Goal: Task Accomplishment & Management: Manage account settings

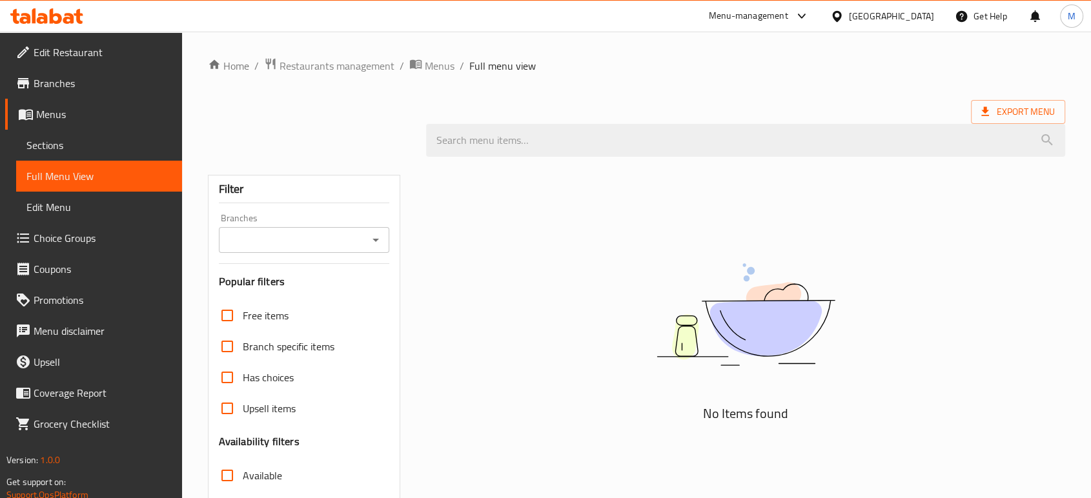
click at [909, 18] on div "[GEOGRAPHIC_DATA]" at bounding box center [891, 16] width 85 height 14
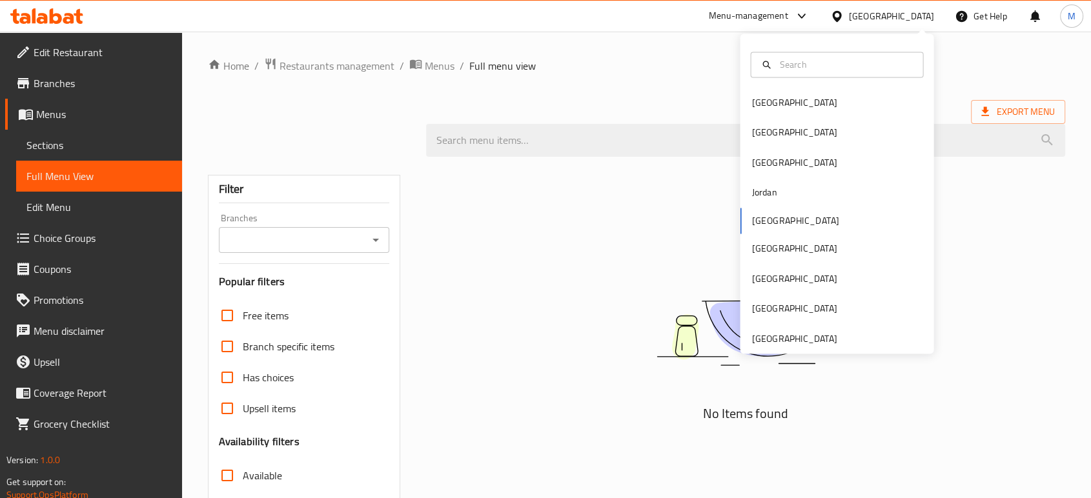
click at [909, 18] on div "[GEOGRAPHIC_DATA]" at bounding box center [891, 16] width 85 height 14
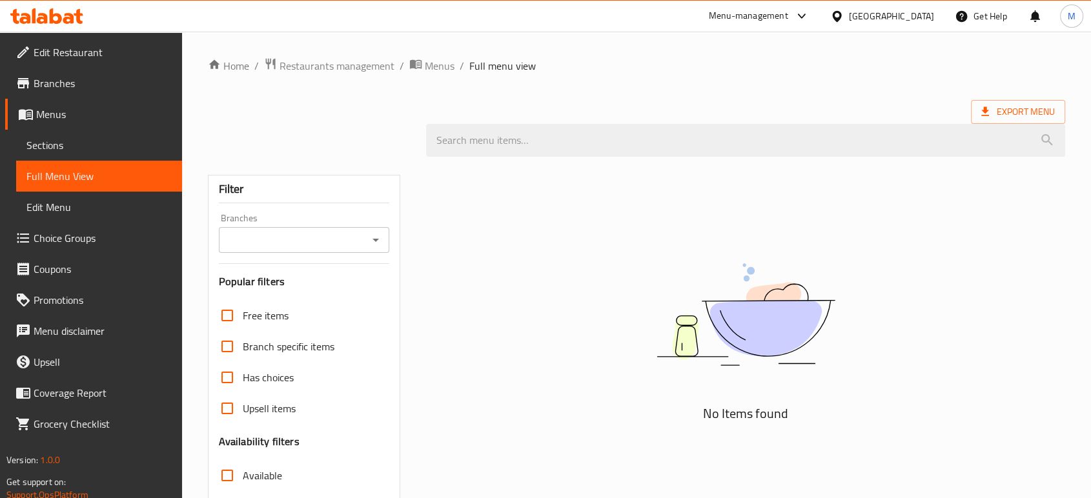
click at [909, 18] on div "[GEOGRAPHIC_DATA]" at bounding box center [891, 16] width 85 height 14
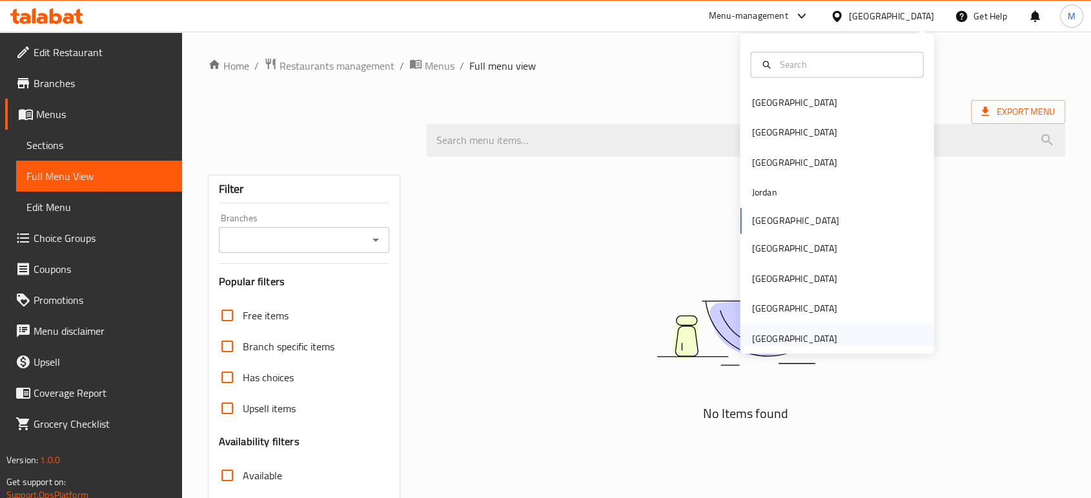
click at [751, 342] on div "[GEOGRAPHIC_DATA]" at bounding box center [793, 338] width 85 height 14
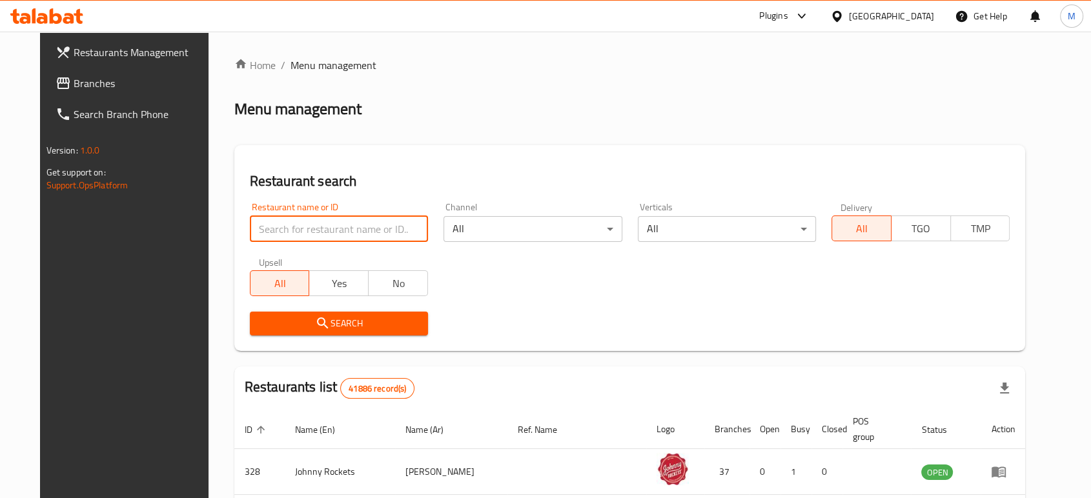
click at [379, 230] on input "search" at bounding box center [339, 229] width 178 height 26
paste input "9027"
type input "9027"
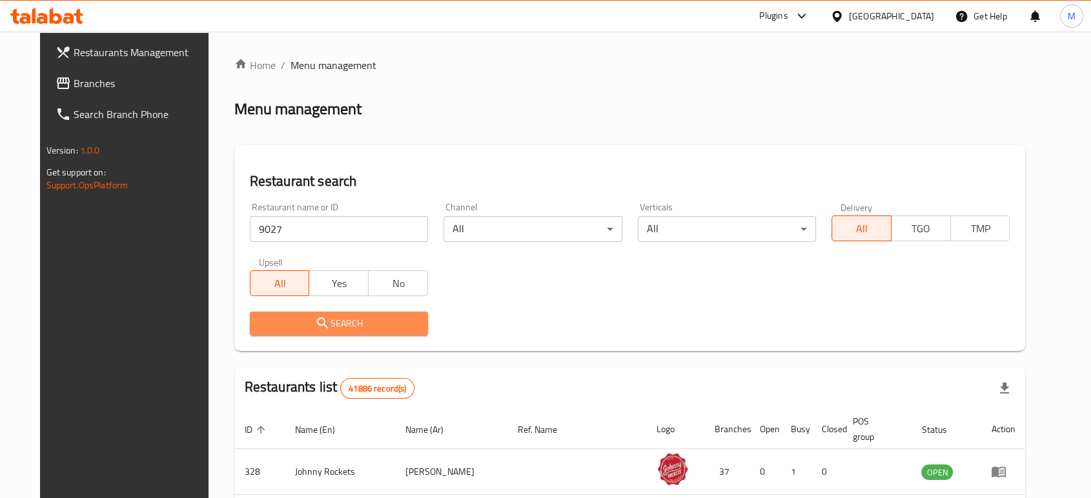
click at [318, 325] on span "Search" at bounding box center [338, 324] width 157 height 16
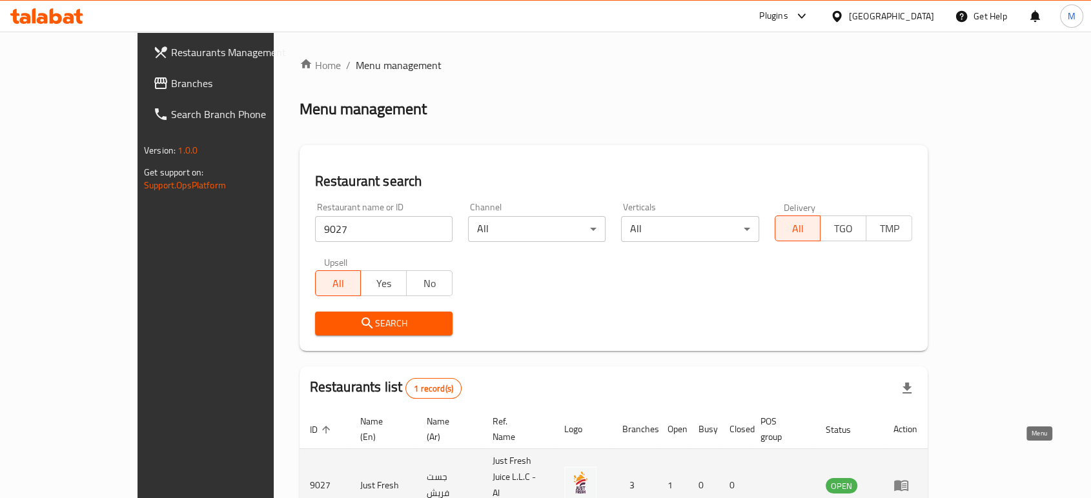
click at [909, 478] on icon "enhanced table" at bounding box center [900, 485] width 15 height 15
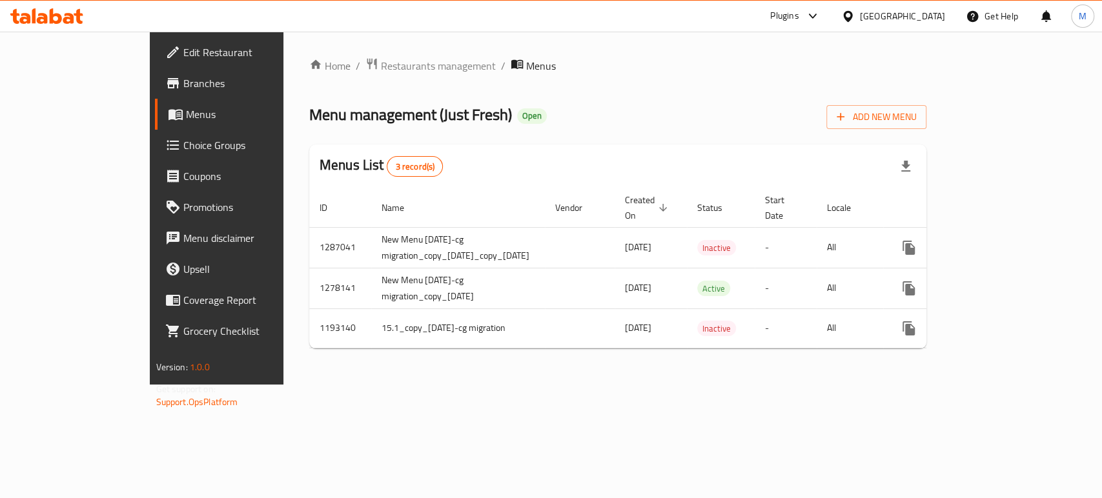
click at [183, 88] on span "Branches" at bounding box center [253, 83] width 140 height 15
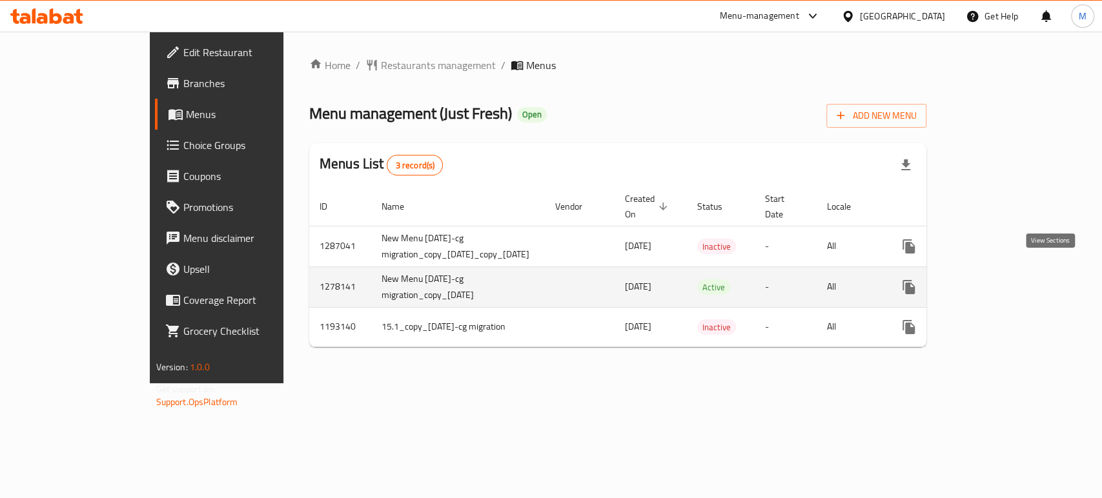
click at [1009, 279] on icon "enhanced table" at bounding box center [1001, 286] width 15 height 15
